Goal: Navigation & Orientation: Find specific page/section

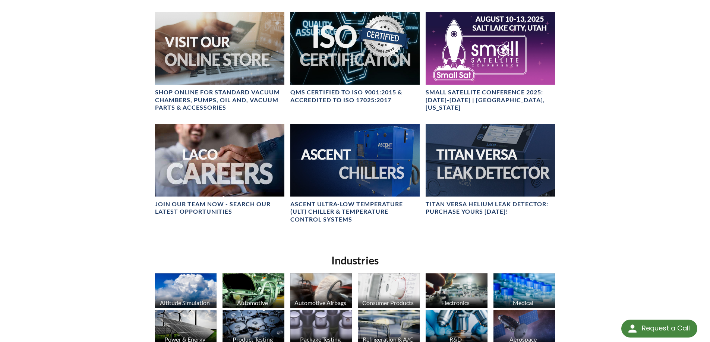
scroll to position [342, 0]
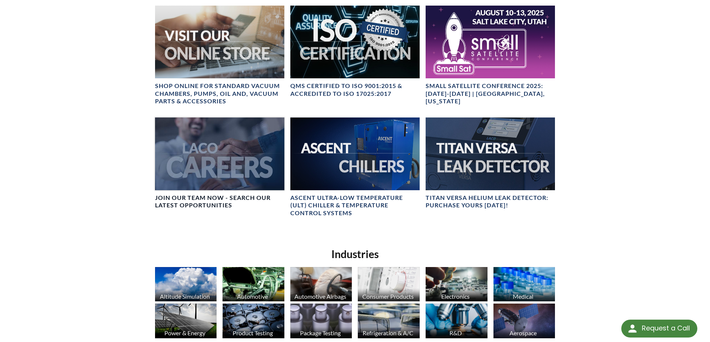
click at [211, 170] on div at bounding box center [219, 153] width 129 height 73
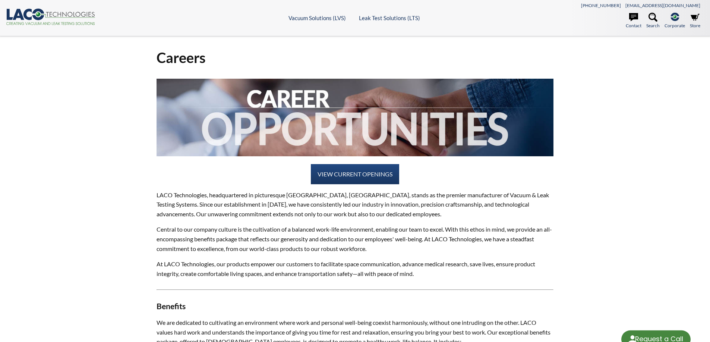
select select "Language Translate Widget"
click at [365, 179] on link "VIEW CURRENT OPENINGS" at bounding box center [355, 174] width 88 height 20
click at [65, 18] on polygon at bounding box center [67, 15] width 55 height 3
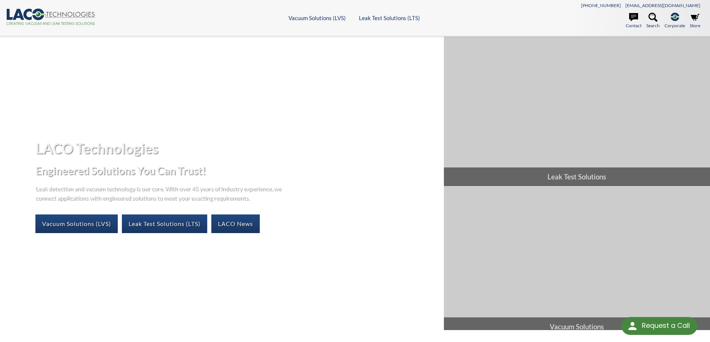
select select "Language Translate Widget"
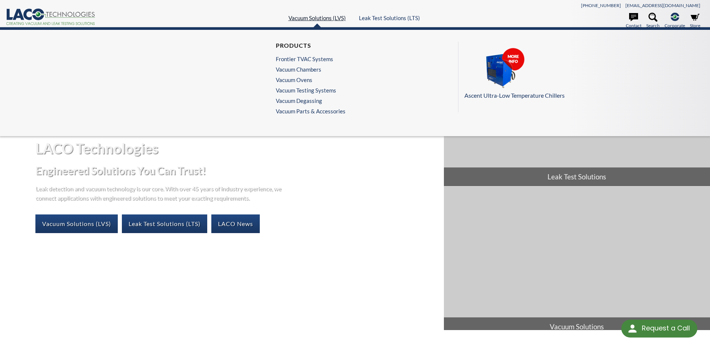
click at [317, 19] on link "Vacuum Solutions (LVS)" at bounding box center [317, 18] width 57 height 7
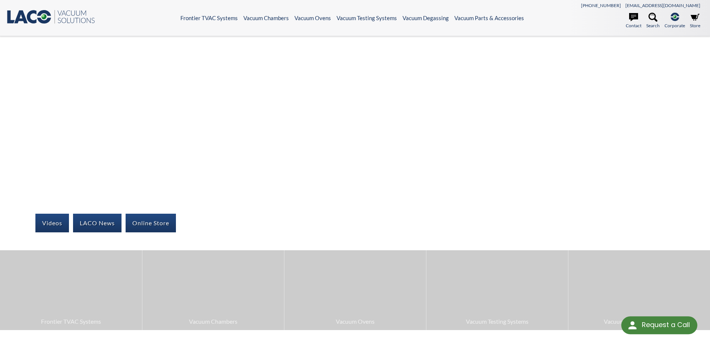
select select "Language Translate Widget"
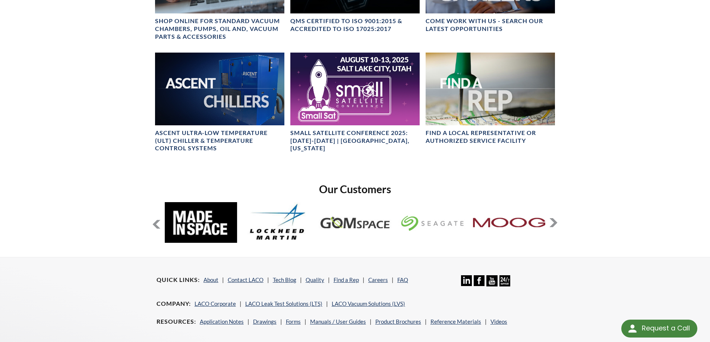
scroll to position [423, 0]
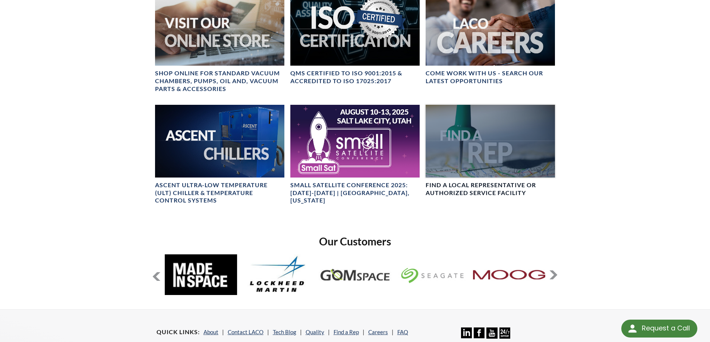
click at [476, 145] on div at bounding box center [490, 141] width 129 height 73
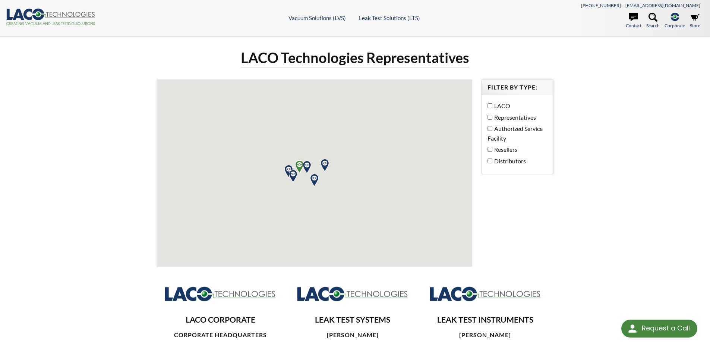
select select "Language Translate Widget"
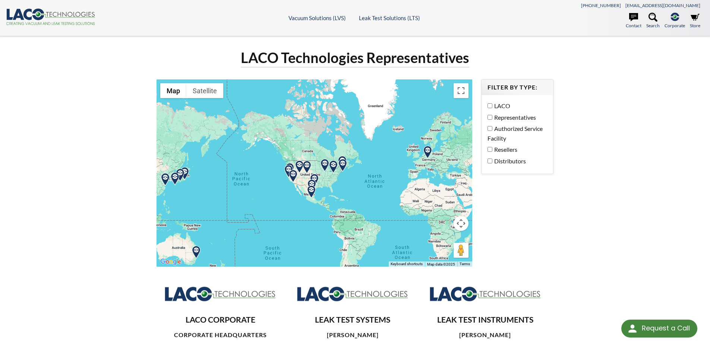
click at [439, 158] on div at bounding box center [315, 172] width 316 height 187
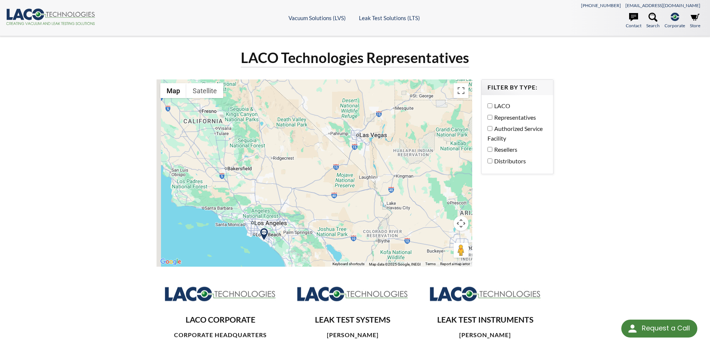
drag, startPoint x: 283, startPoint y: 198, endPoint x: 331, endPoint y: 120, distance: 91.9
click at [331, 120] on div at bounding box center [315, 172] width 316 height 187
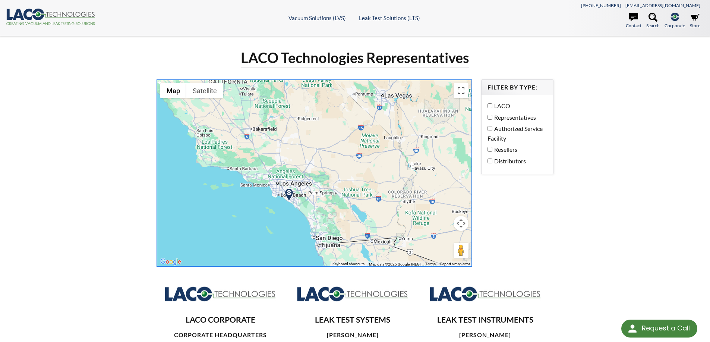
click at [290, 193] on img at bounding box center [289, 194] width 13 height 13
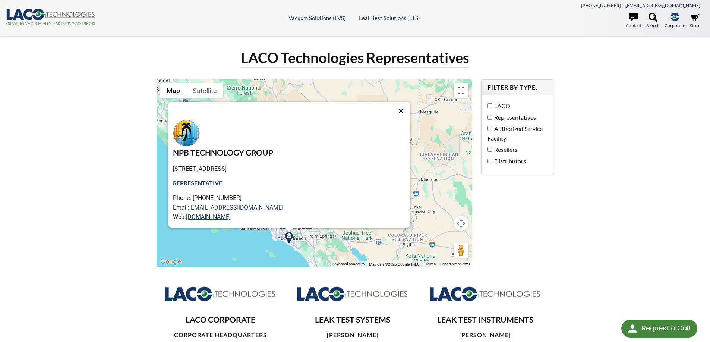
click at [392, 111] on button "Close" at bounding box center [401, 111] width 18 height 18
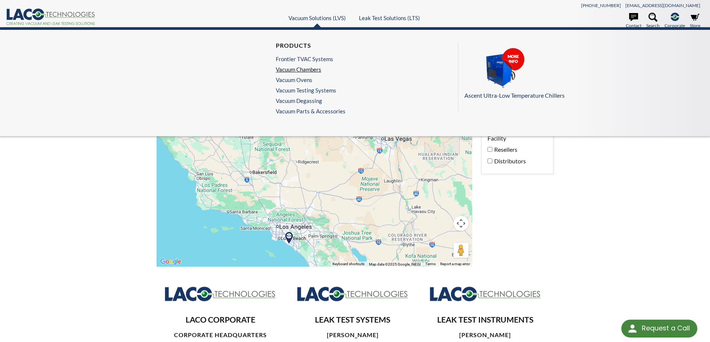
click at [309, 70] on link "Vacuum Chambers" at bounding box center [309, 69] width 66 height 7
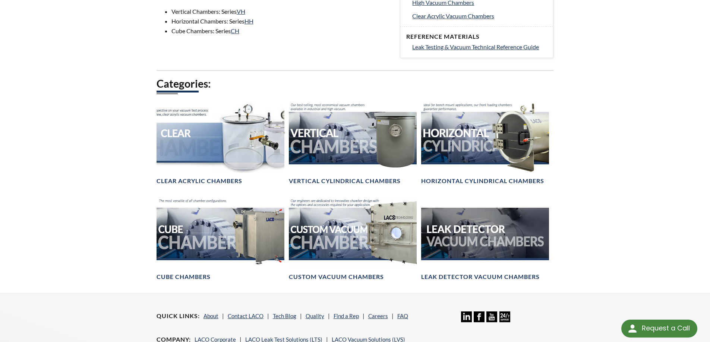
scroll to position [359, 0]
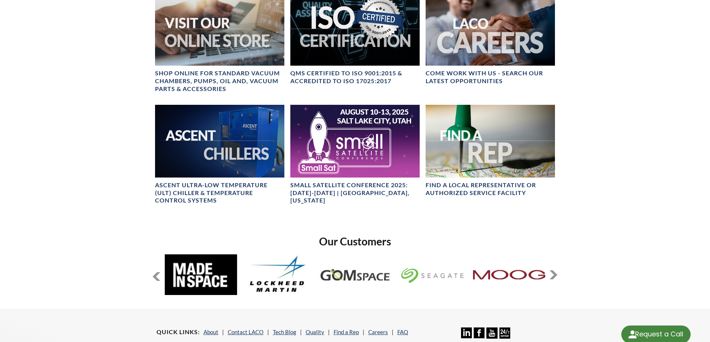
select select "Language Translate Widget"
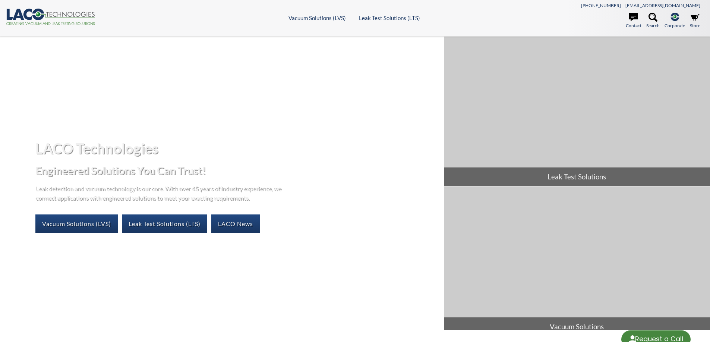
select select "Language Translate Widget"
